Goal: Task Accomplishment & Management: Manage account settings

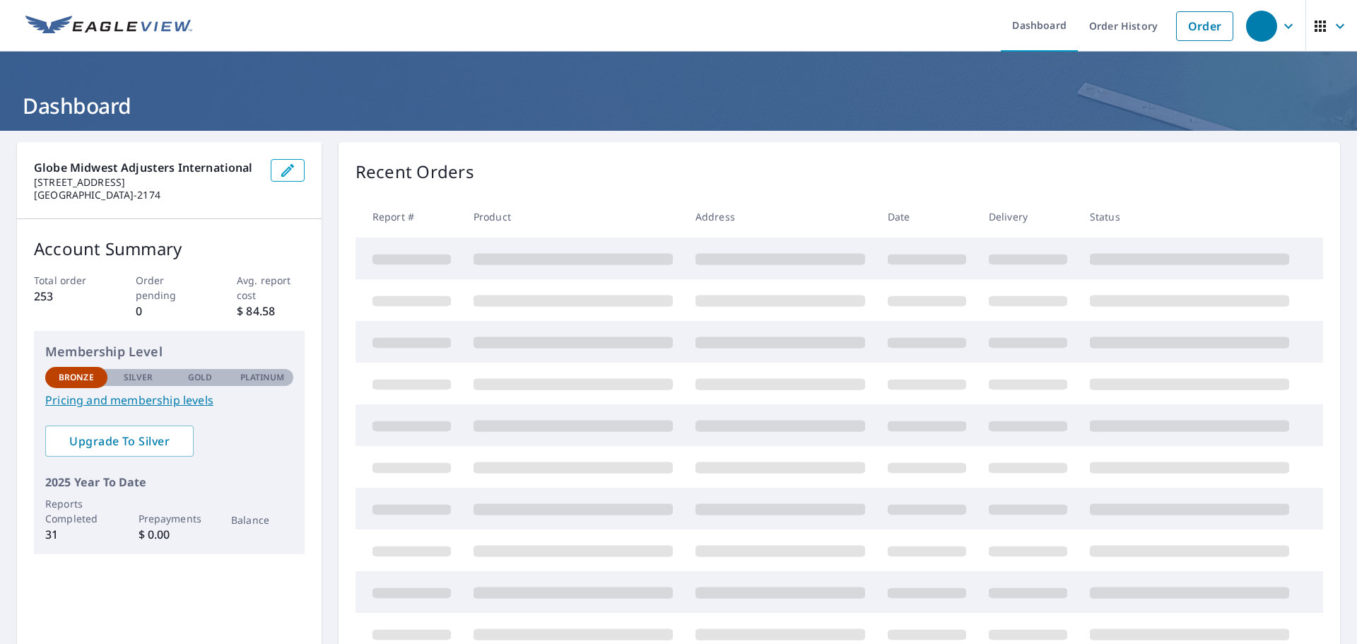
click at [279, 173] on icon "button" at bounding box center [287, 170] width 17 height 17
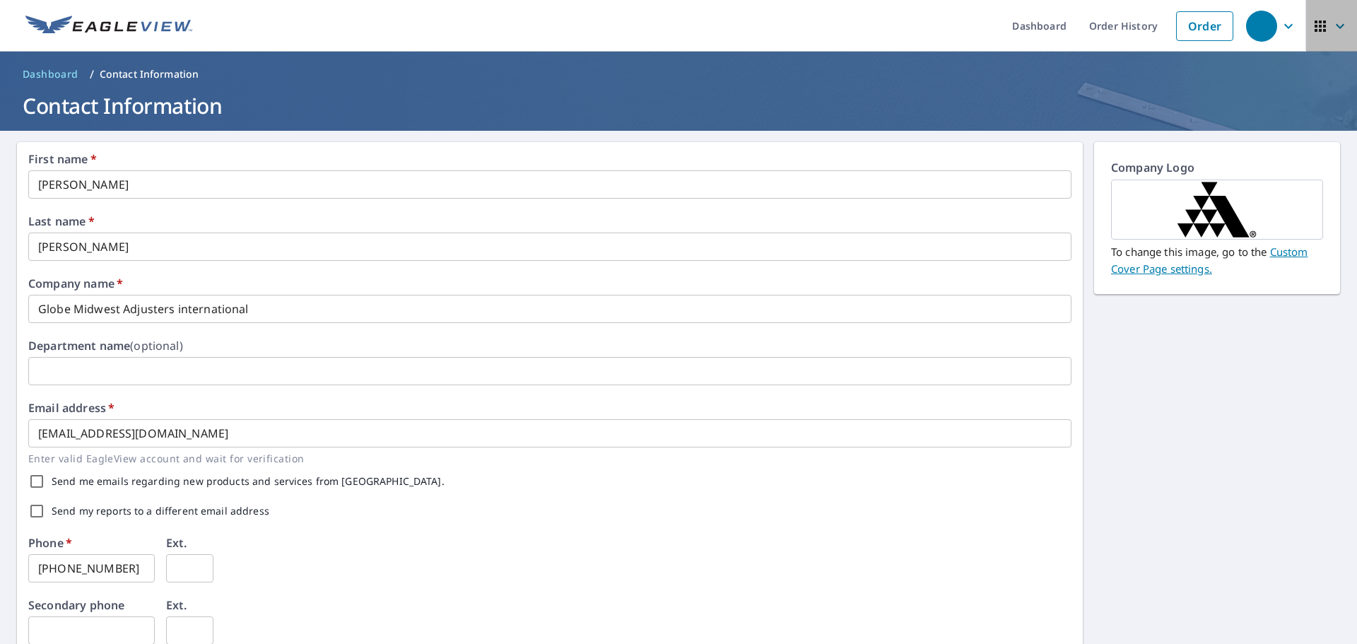
click at [1314, 25] on icon "button" at bounding box center [1319, 25] width 11 height 11
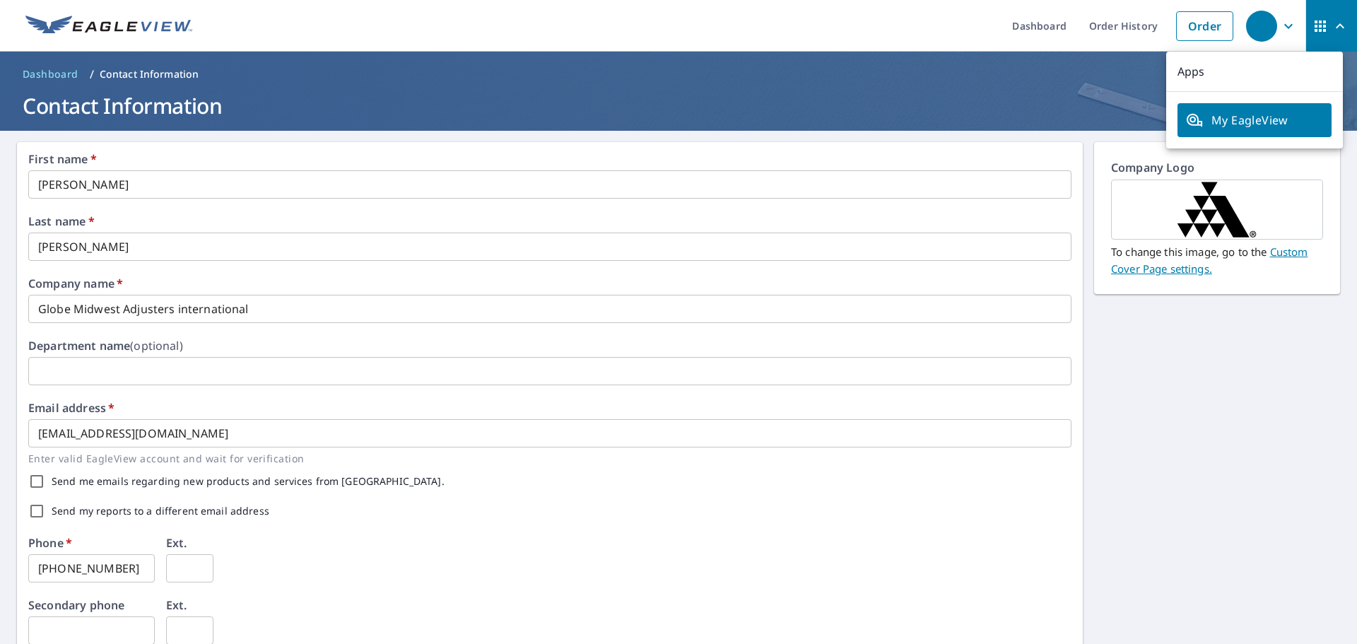
click at [1068, 66] on ol "Dashboard / Contact Information" at bounding box center [678, 74] width 1323 height 23
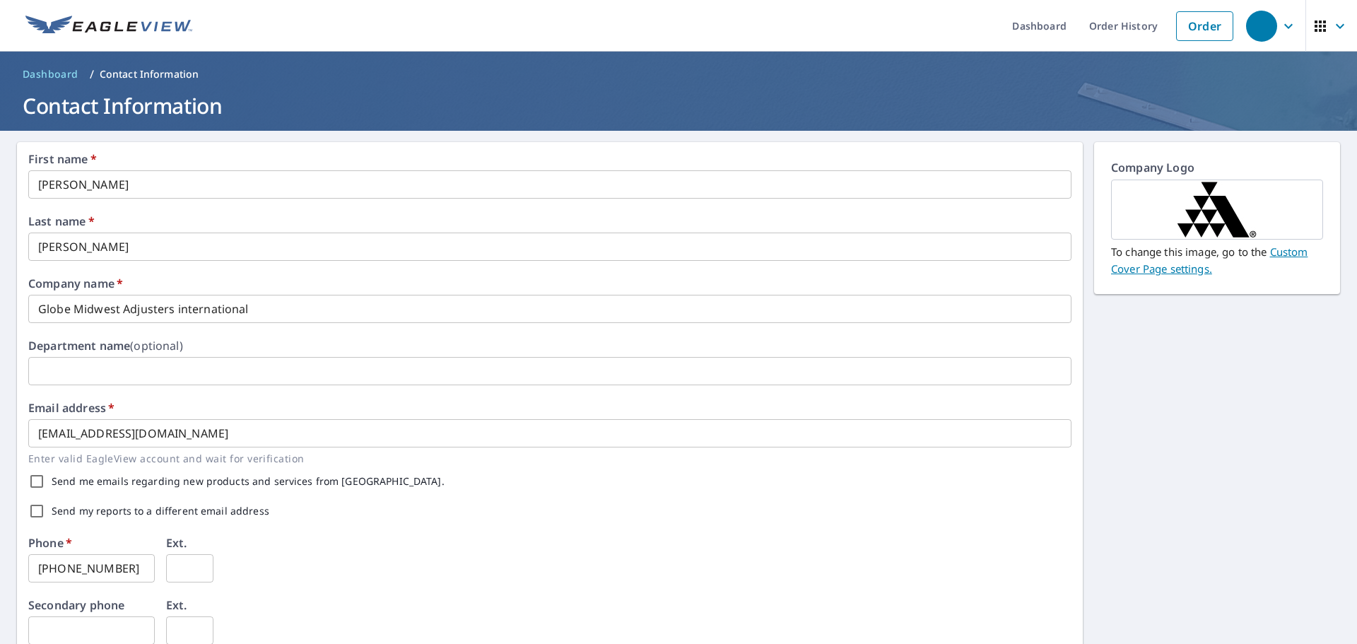
click at [1250, 30] on div "button" at bounding box center [1261, 26] width 31 height 31
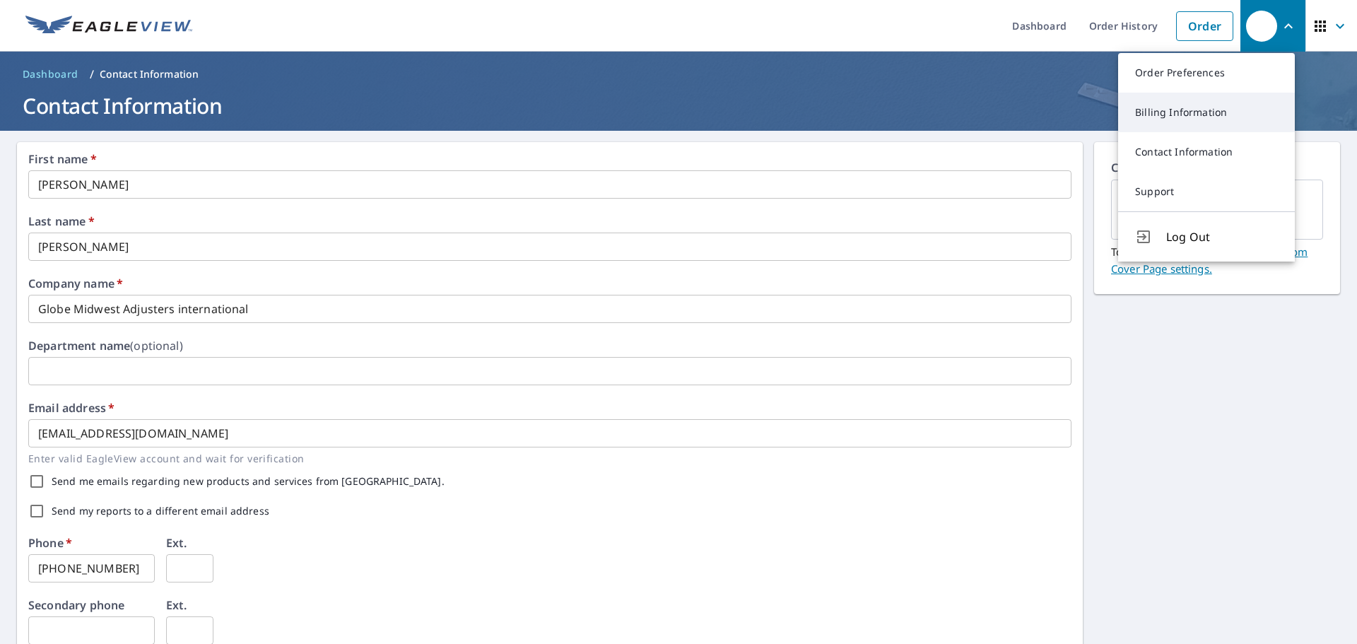
click at [1181, 114] on link "Billing Information" at bounding box center [1206, 113] width 177 height 40
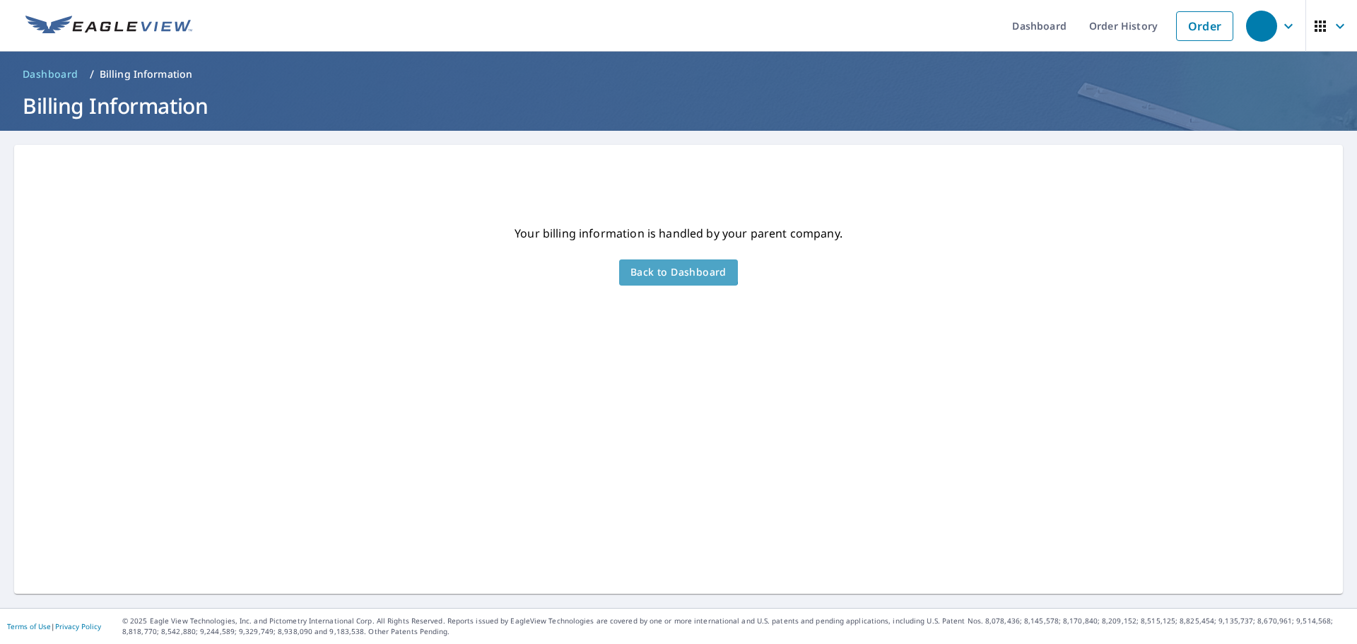
click at [668, 267] on span "Back to Dashboard" at bounding box center [678, 273] width 96 height 18
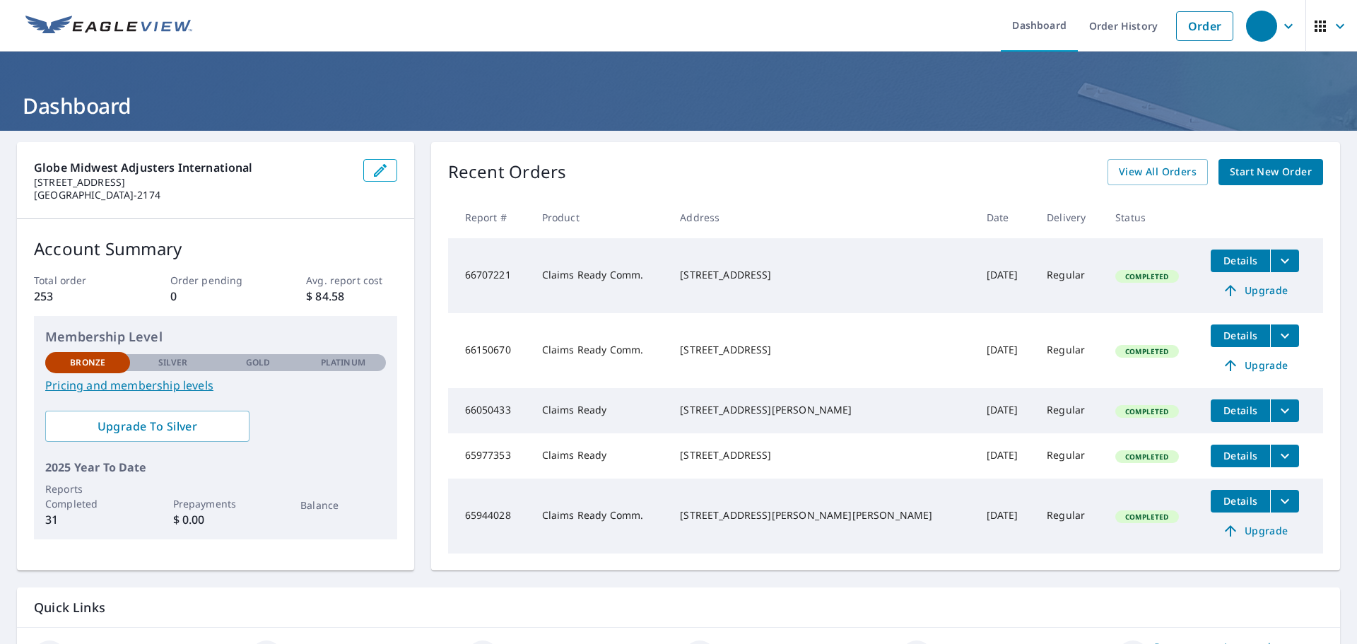
click at [1280, 31] on icon "button" at bounding box center [1288, 26] width 17 height 17
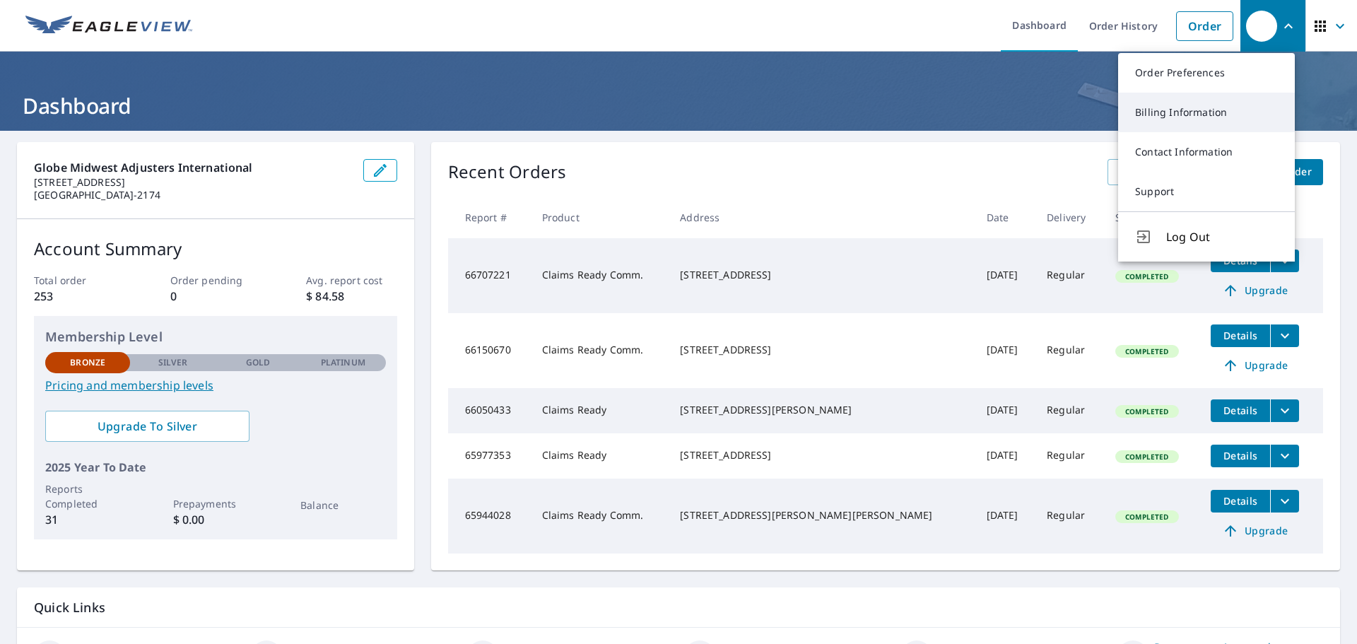
click at [1201, 117] on link "Billing Information" at bounding box center [1206, 113] width 177 height 40
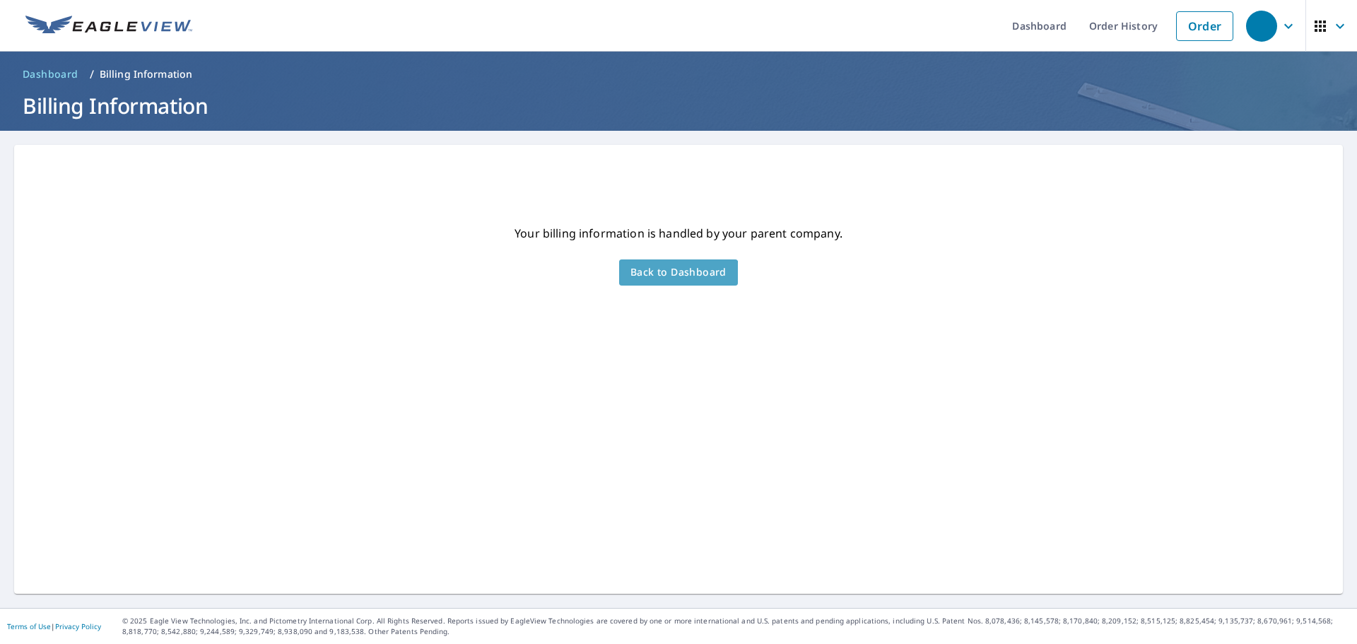
click at [671, 276] on span "Back to Dashboard" at bounding box center [678, 273] width 96 height 18
